Goal: Information Seeking & Learning: Learn about a topic

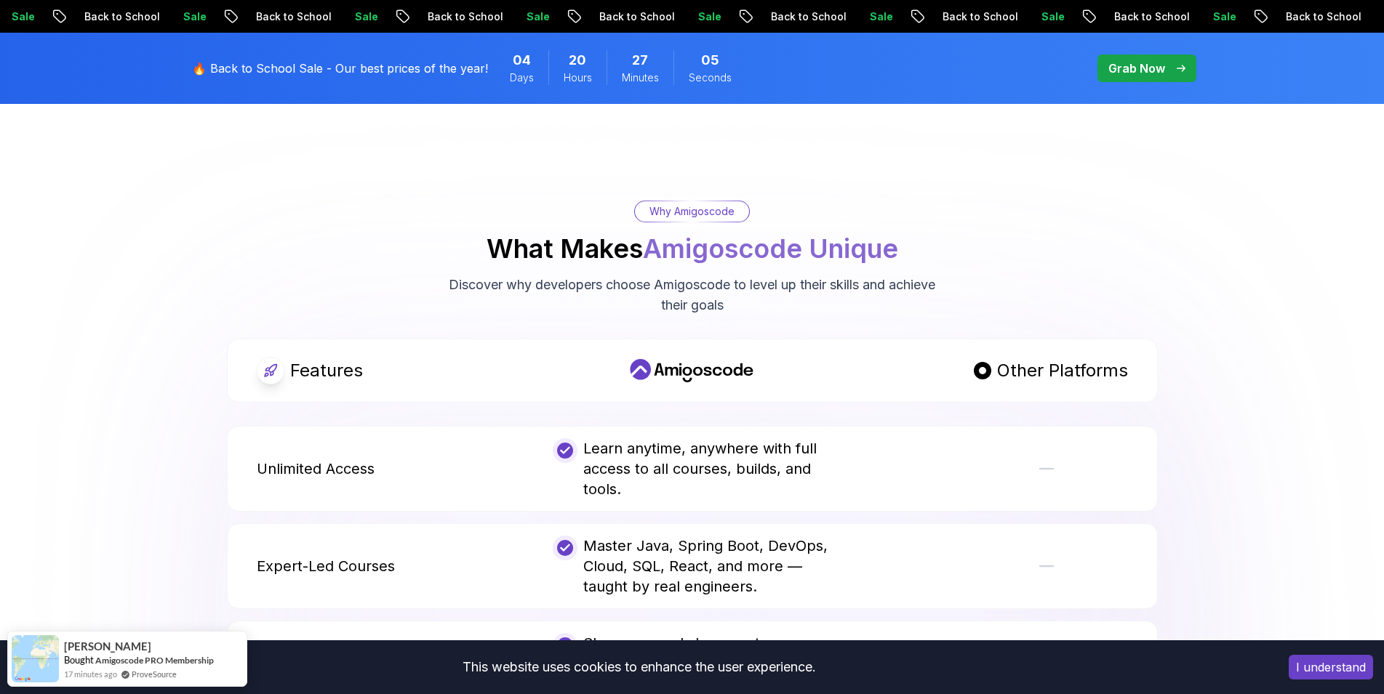
scroll to position [2744, 0]
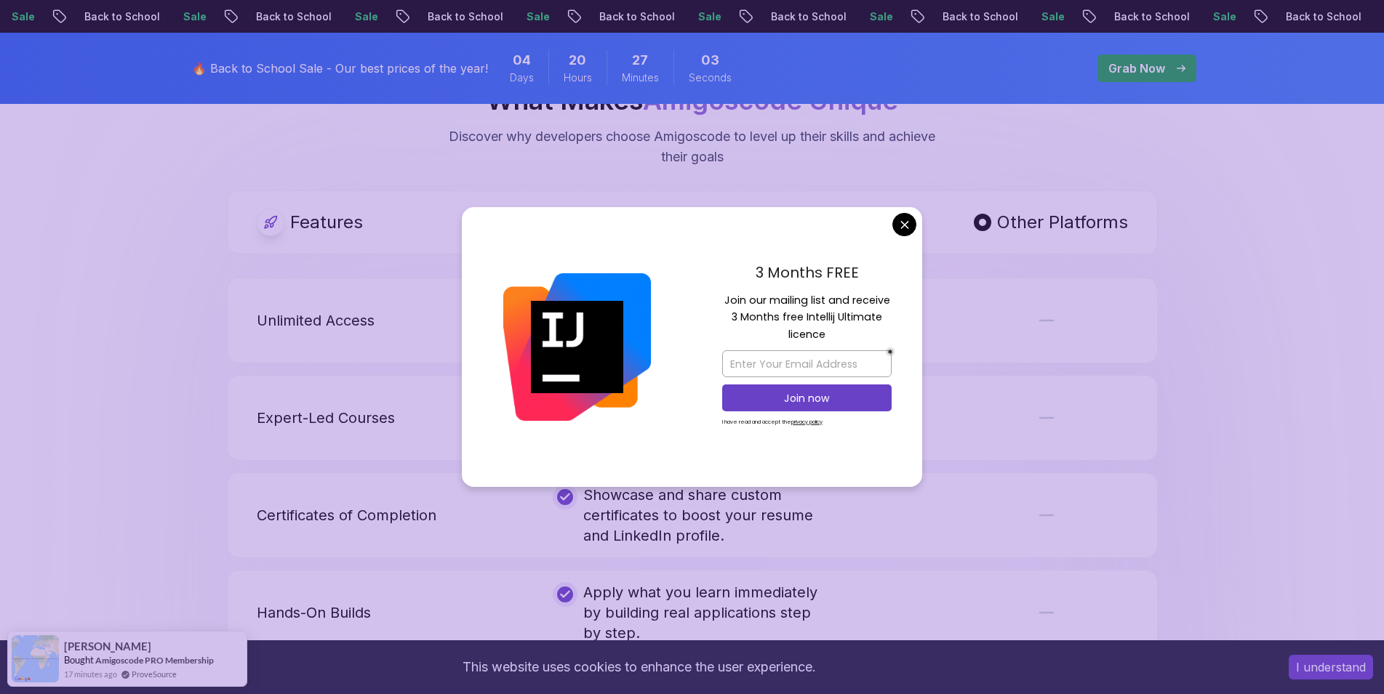
click at [908, 223] on body "Sale Back to School Sale Back to School Sale Back to School Sale Back to School…" at bounding box center [692, 365] width 1384 height 6218
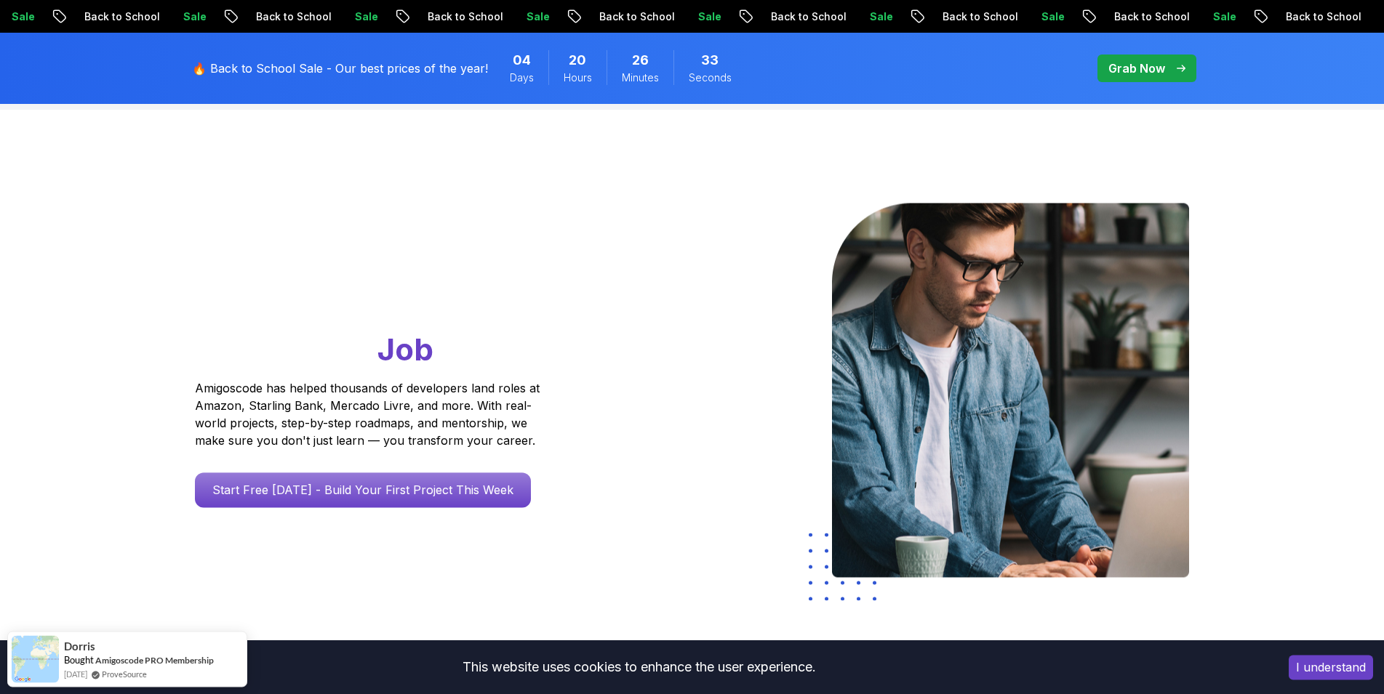
scroll to position [0, 0]
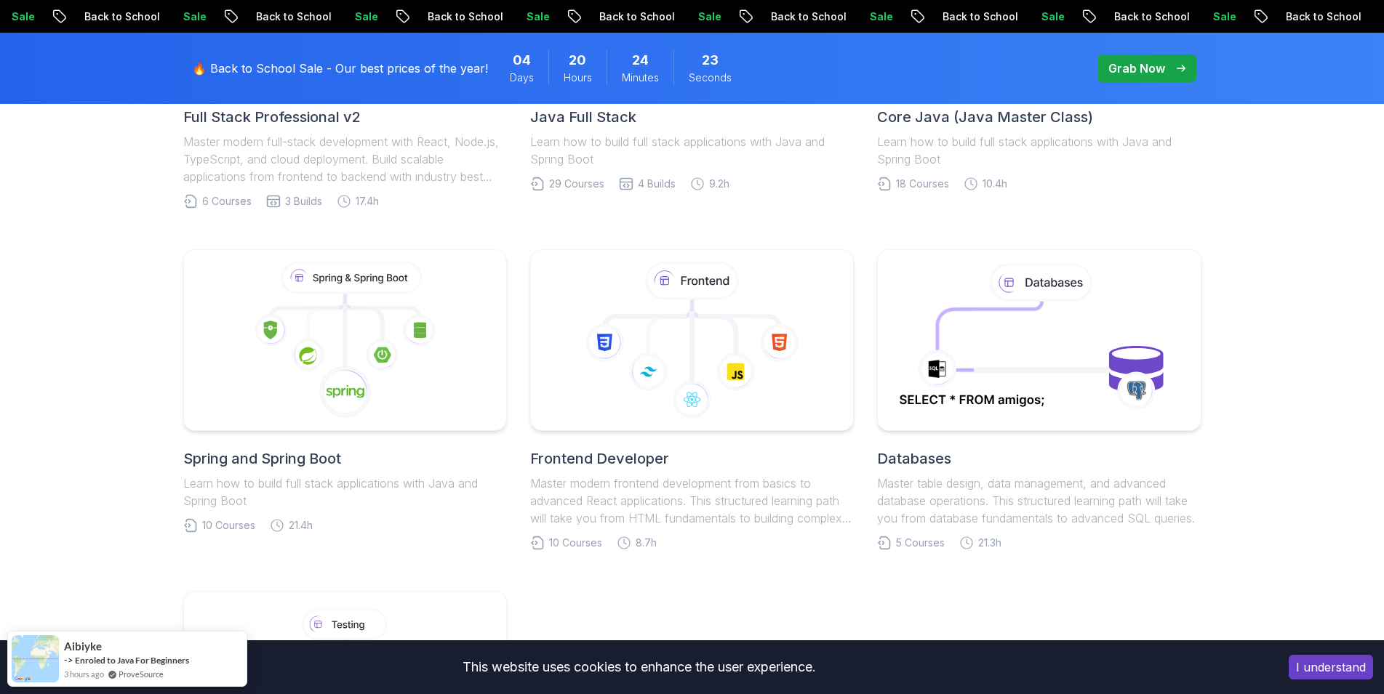
scroll to position [371, 0]
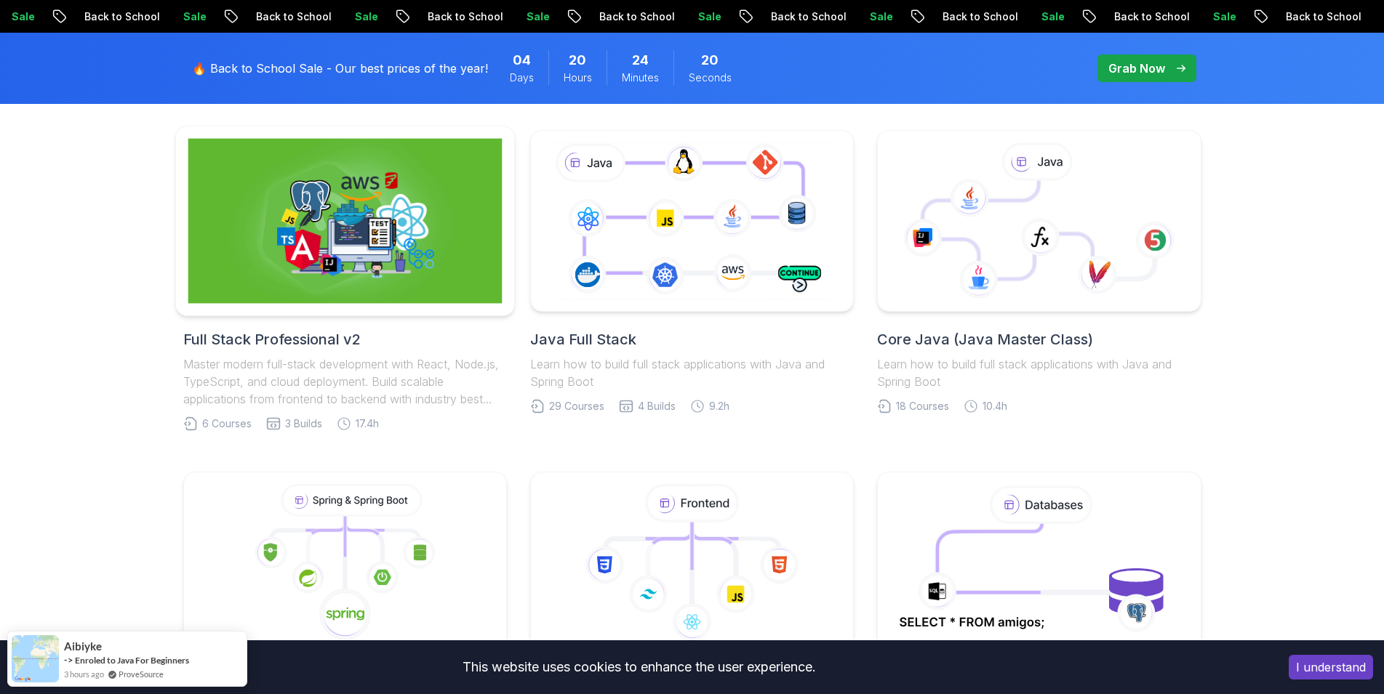
click at [346, 242] on img at bounding box center [345, 221] width 314 height 165
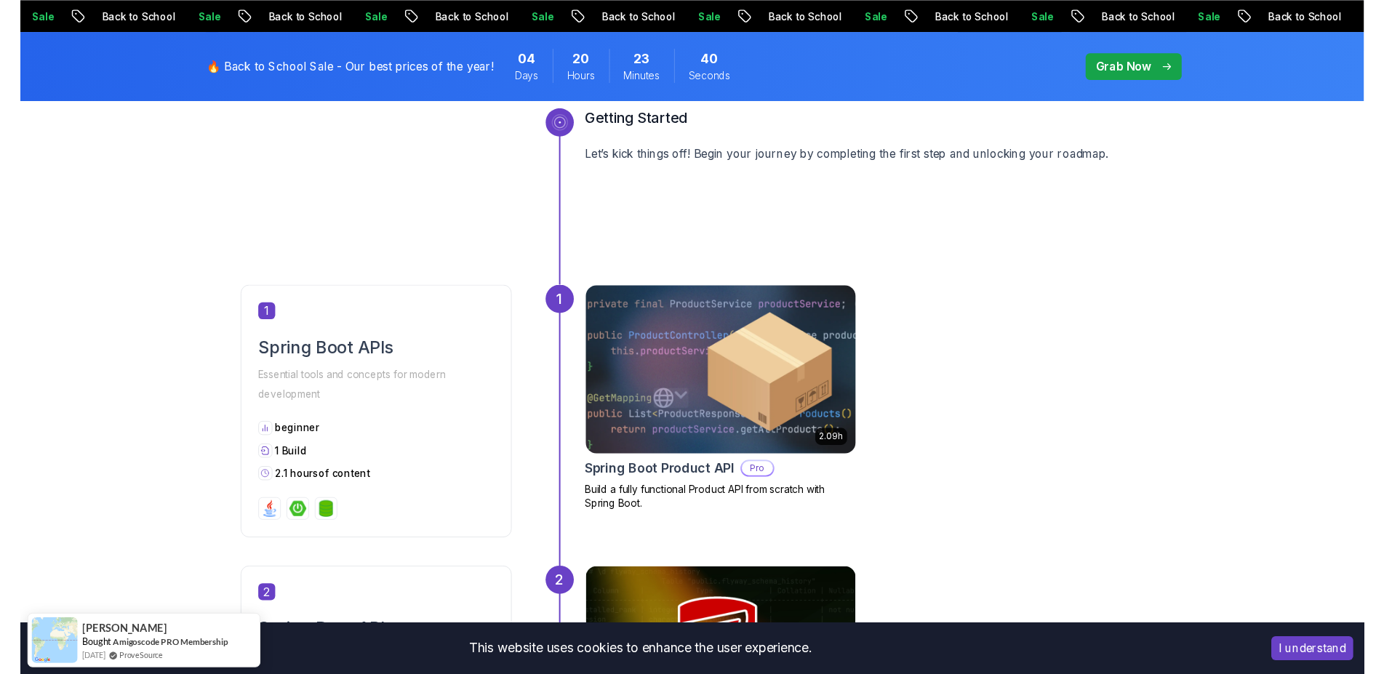
scroll to position [668, 0]
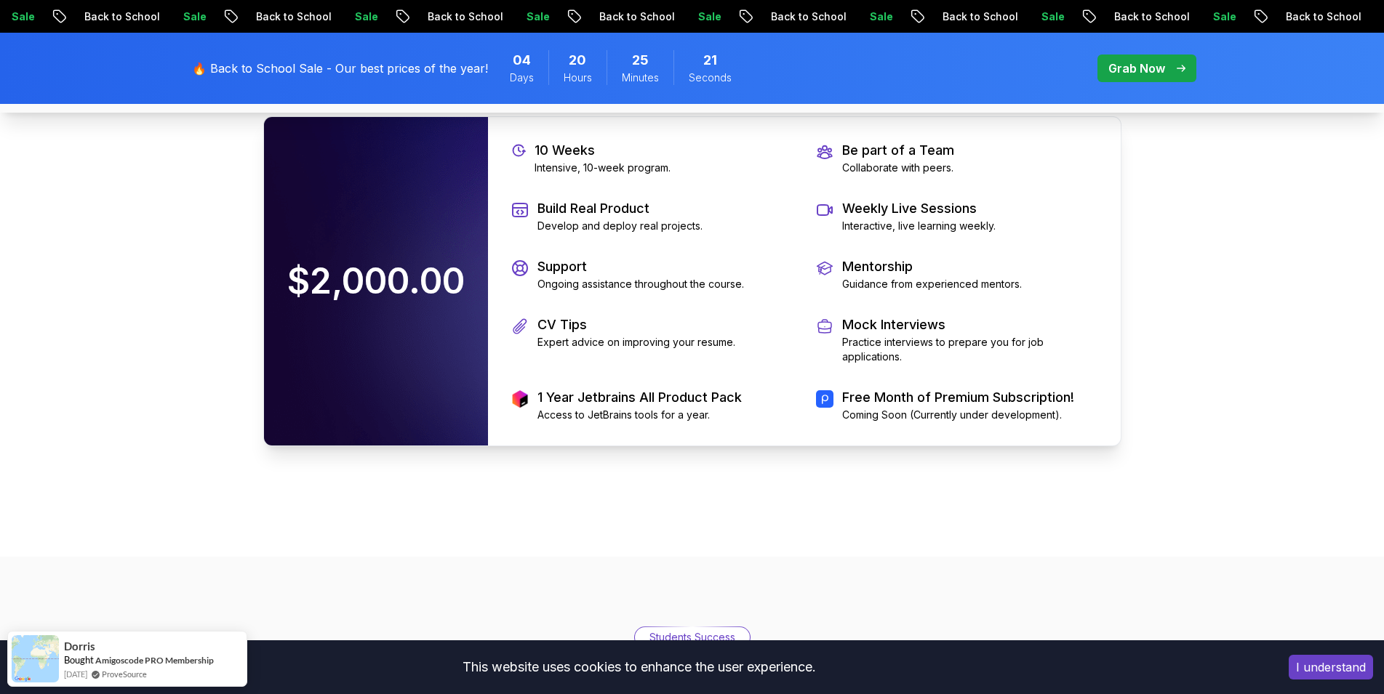
click at [387, 279] on p "$2,000.00" at bounding box center [376, 281] width 207 height 64
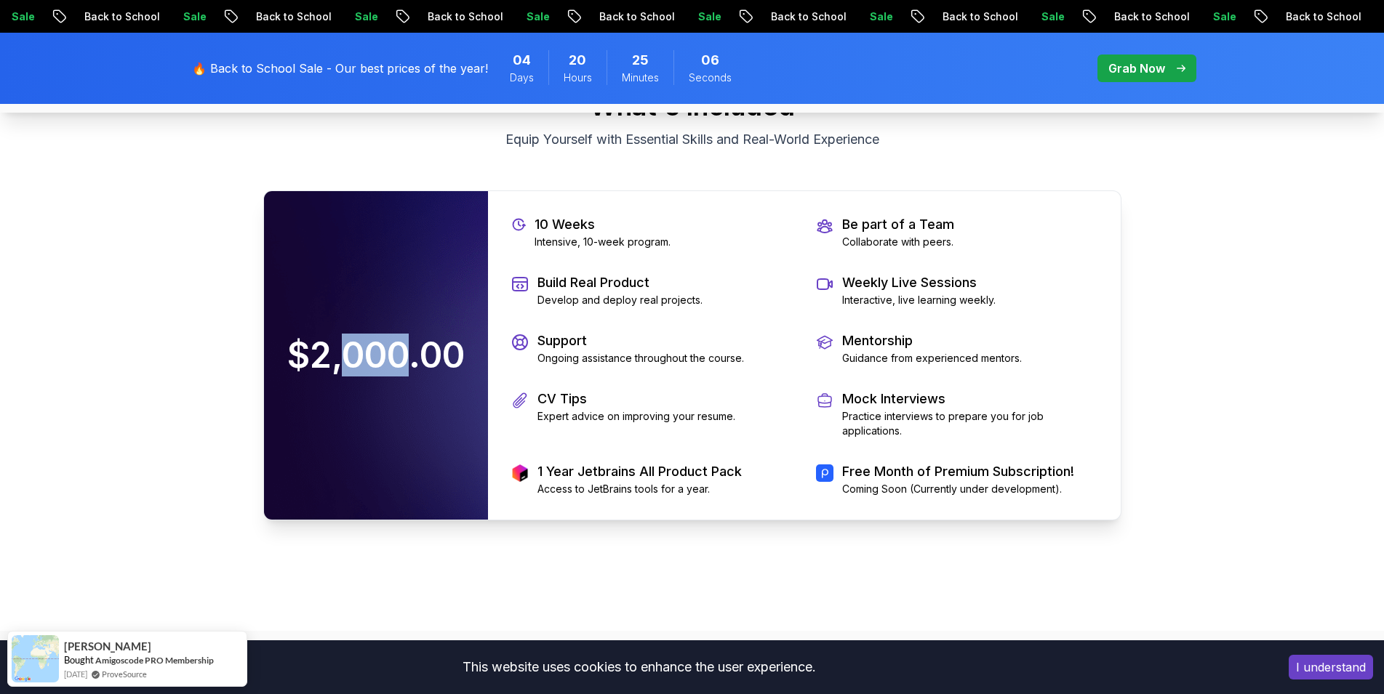
scroll to position [3189, 0]
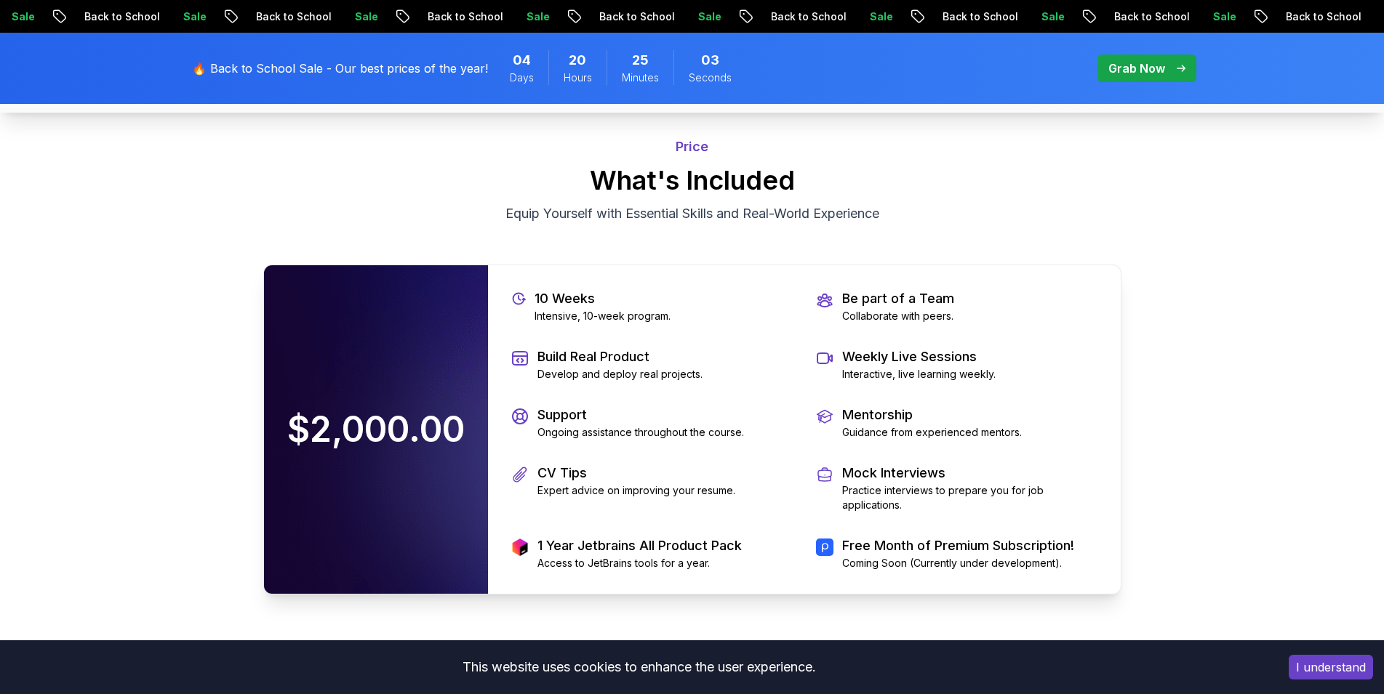
click at [878, 308] on p "Be part of a Team" at bounding box center [898, 299] width 112 height 20
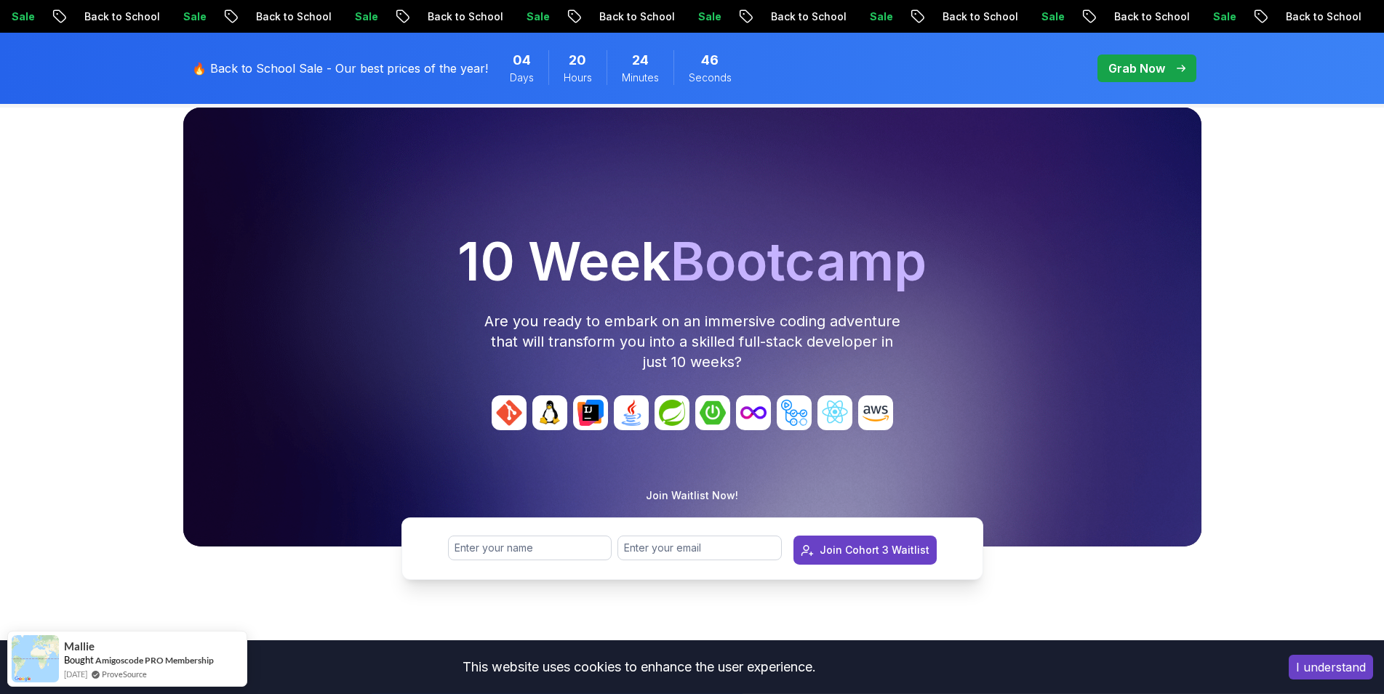
scroll to position [0, 0]
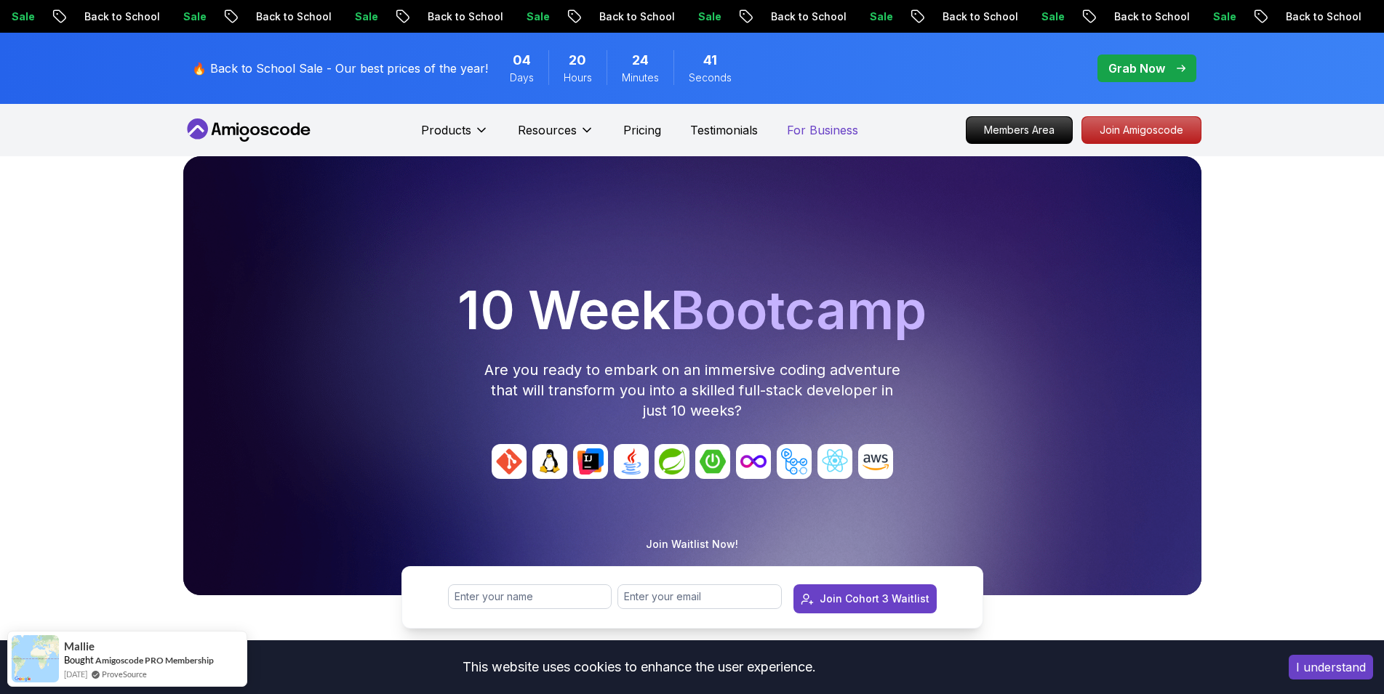
click at [810, 130] on p "For Business" at bounding box center [822, 129] width 71 height 17
